Goal: Information Seeking & Learning: Understand process/instructions

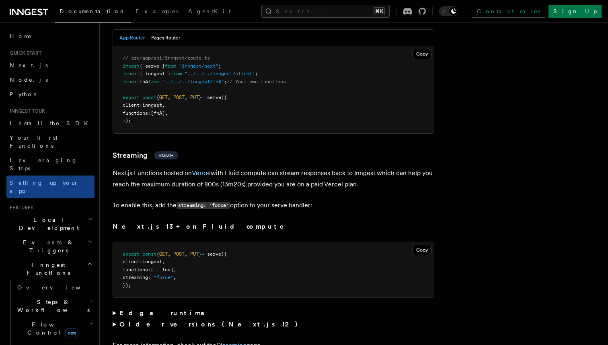
scroll to position [5333, 0]
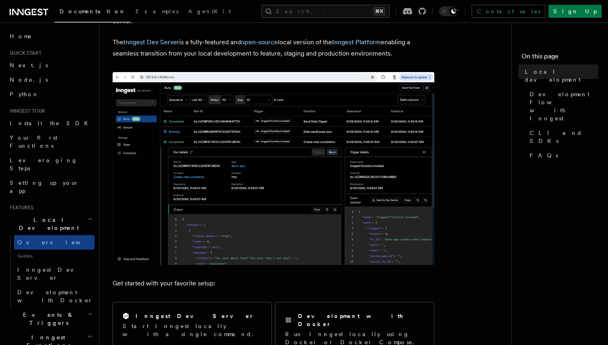
scroll to position [82, 0]
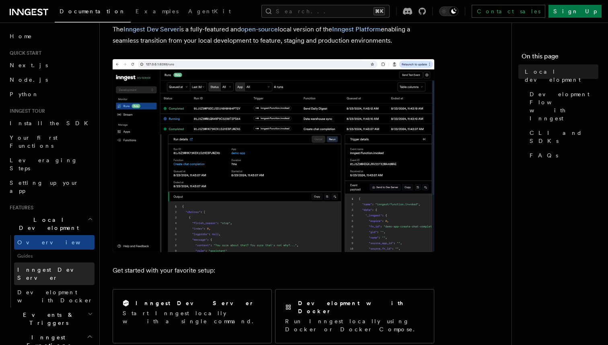
click at [56, 266] on span "Inngest Dev Server" at bounding box center [51, 273] width 69 height 14
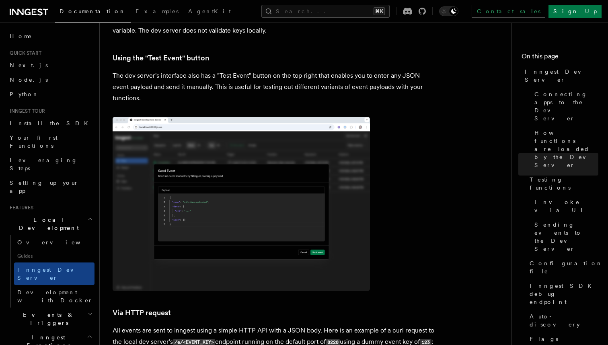
scroll to position [1446, 0]
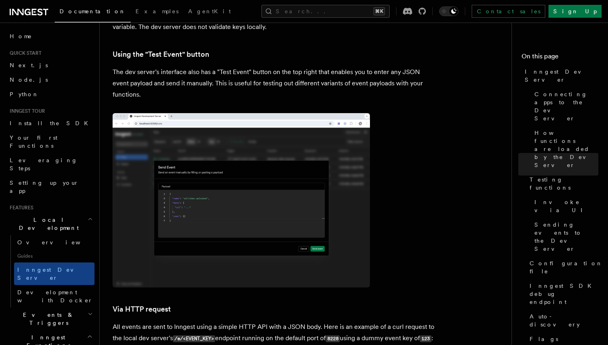
click at [249, 33] on p "Note - During local development, you can use a dummy value for your INNGEST_EVE…" at bounding box center [274, 21] width 322 height 23
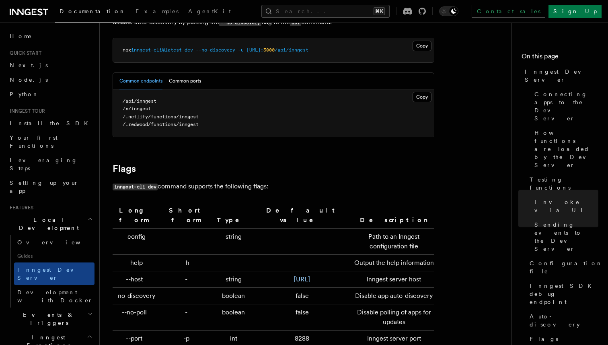
scroll to position [2316, 0]
